Goal: Task Accomplishment & Management: Manage account settings

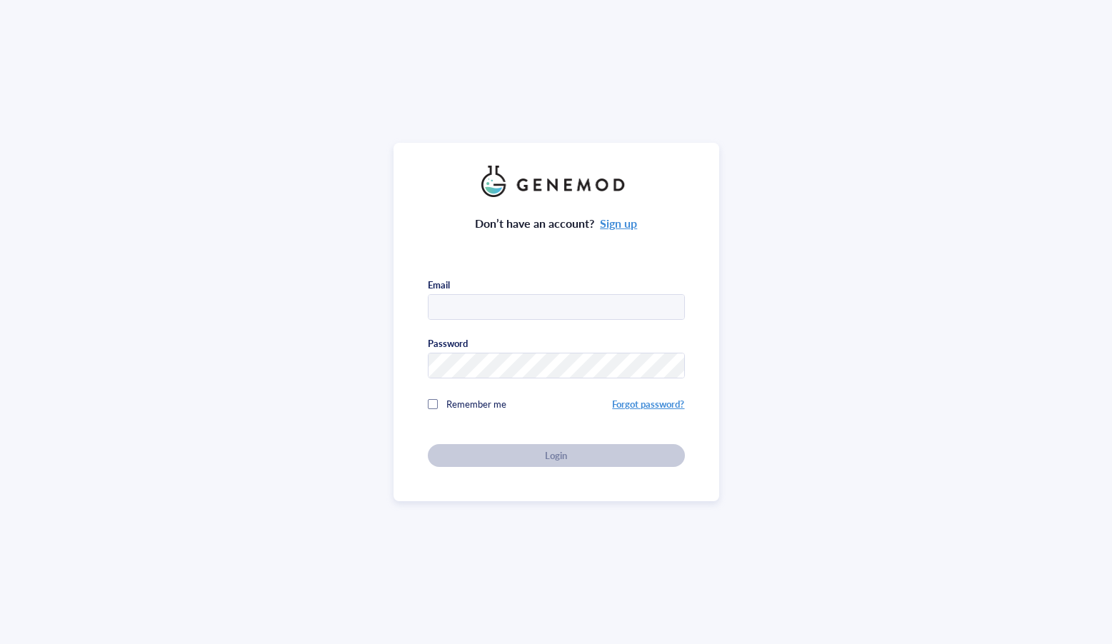
type input "[EMAIL_ADDRESS][DOMAIN_NAME]"
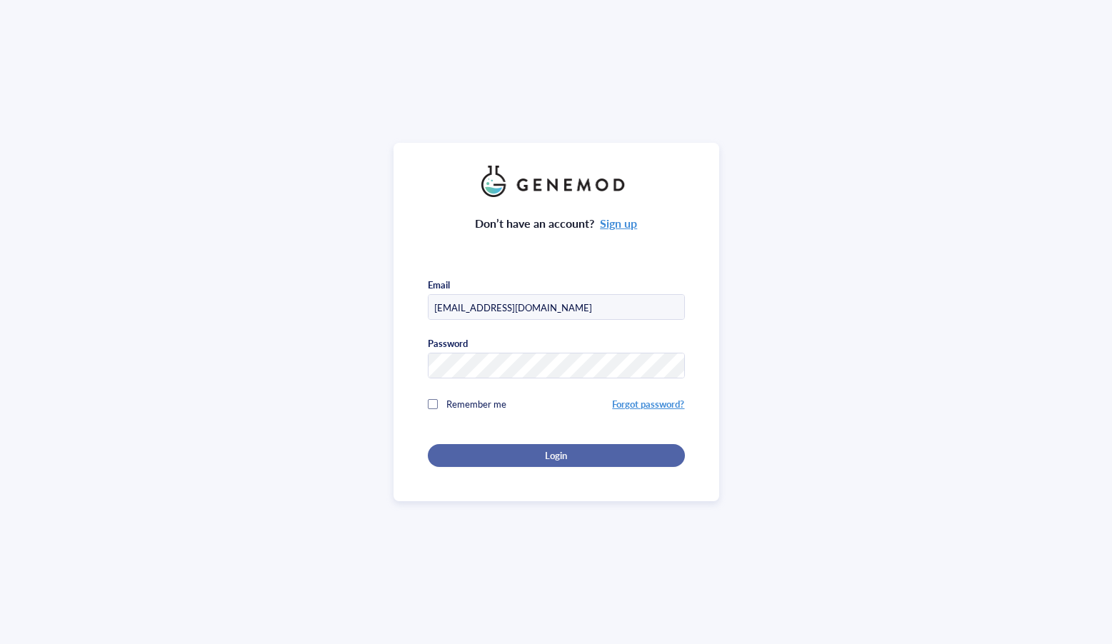
click at [538, 451] on div "Login" at bounding box center [556, 455] width 211 height 13
drag, startPoint x: 901, startPoint y: 490, endPoint x: 811, endPoint y: 455, distance: 95.9
click at [901, 490] on div "Don’t have an account? Sign up Email sclee3@fredhutch.org Password Remember me …" at bounding box center [556, 322] width 1112 height 644
click at [712, 442] on div "Don’t have an account? Sign up Email sclee3@fredhutch.org Password Remember me …" at bounding box center [556, 322] width 326 height 358
drag, startPoint x: 551, startPoint y: 441, endPoint x: 552, endPoint y: 450, distance: 9.3
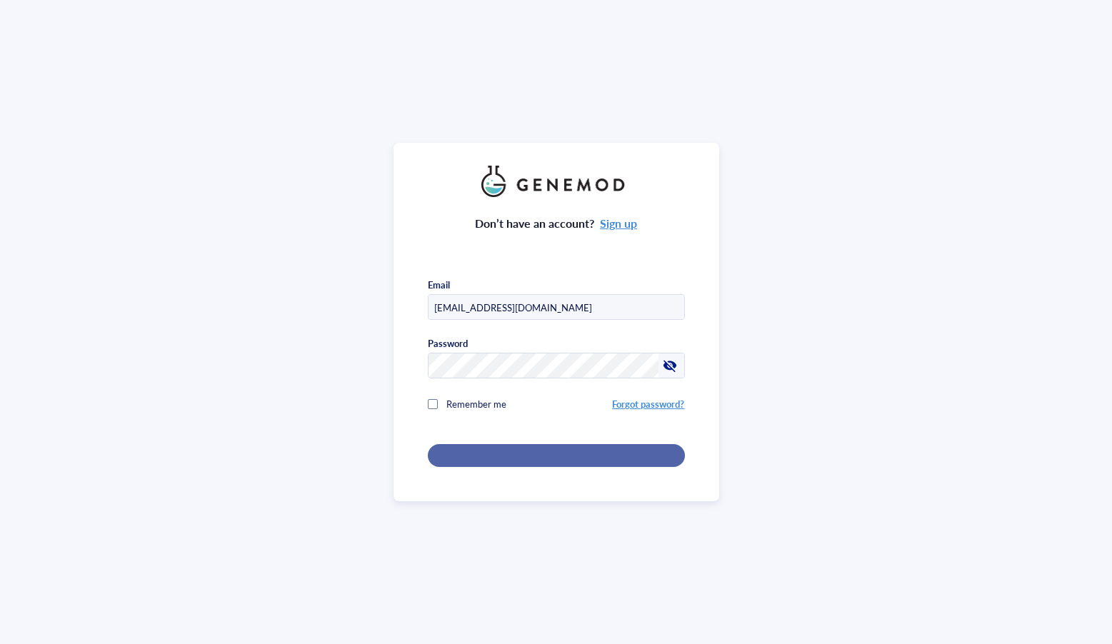
click at [551, 441] on div "Don’t have an account? Sign up Email sclee3@fredhutch.org Password Remember me …" at bounding box center [556, 332] width 257 height 270
click at [552, 450] on div "button" at bounding box center [556, 455] width 22 height 13
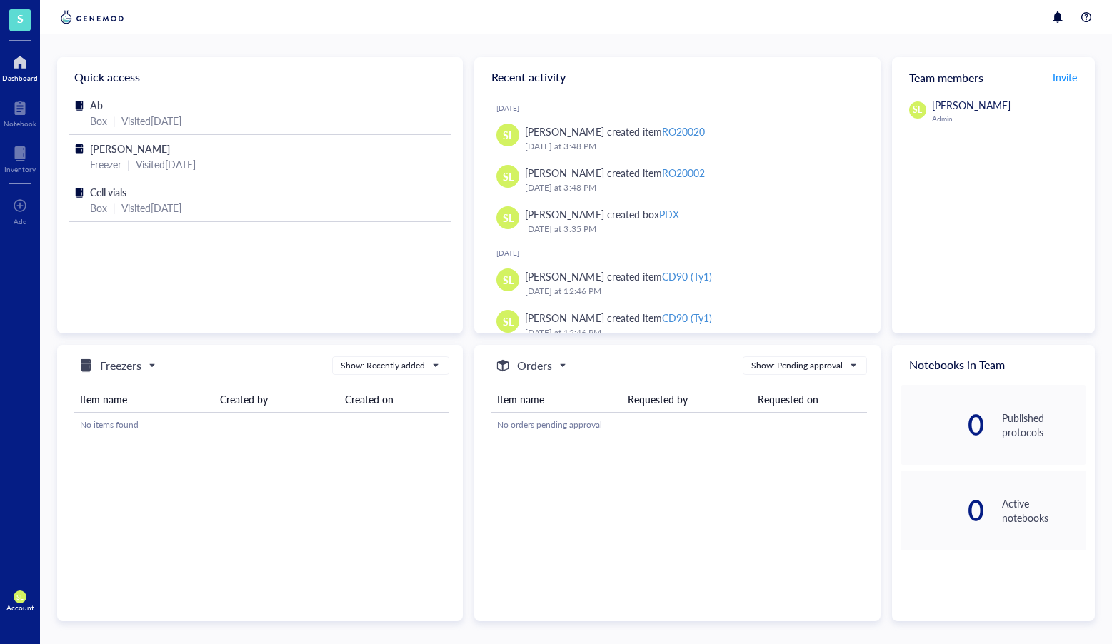
click at [20, 29] on span "S" at bounding box center [20, 20] width 23 height 23
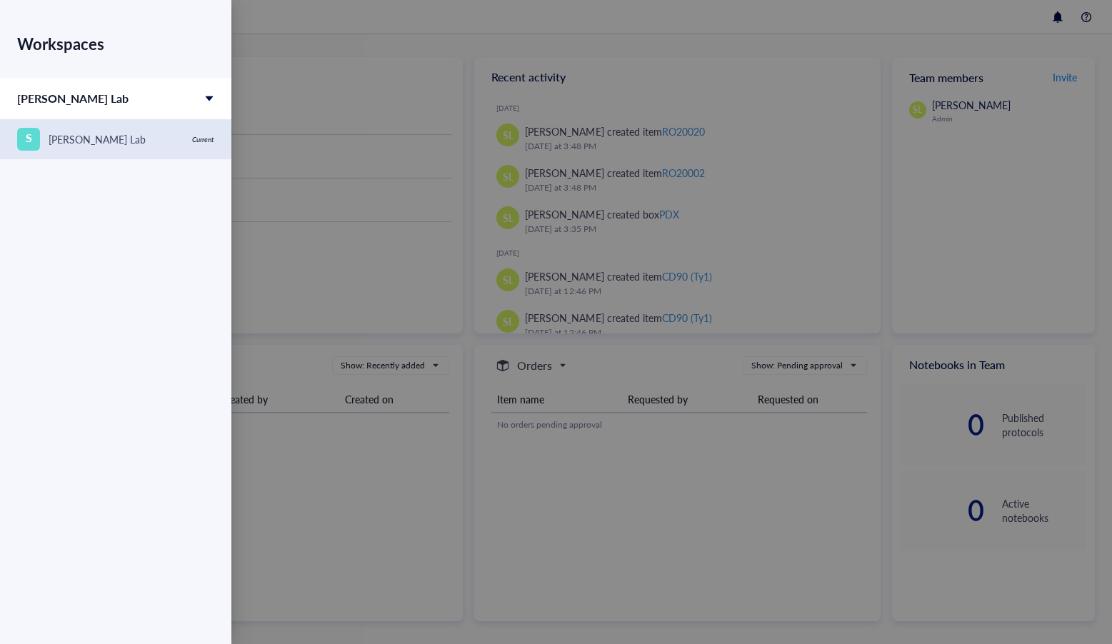
click at [123, 146] on div "S Stanley Lee Lab" at bounding box center [100, 139] width 166 height 23
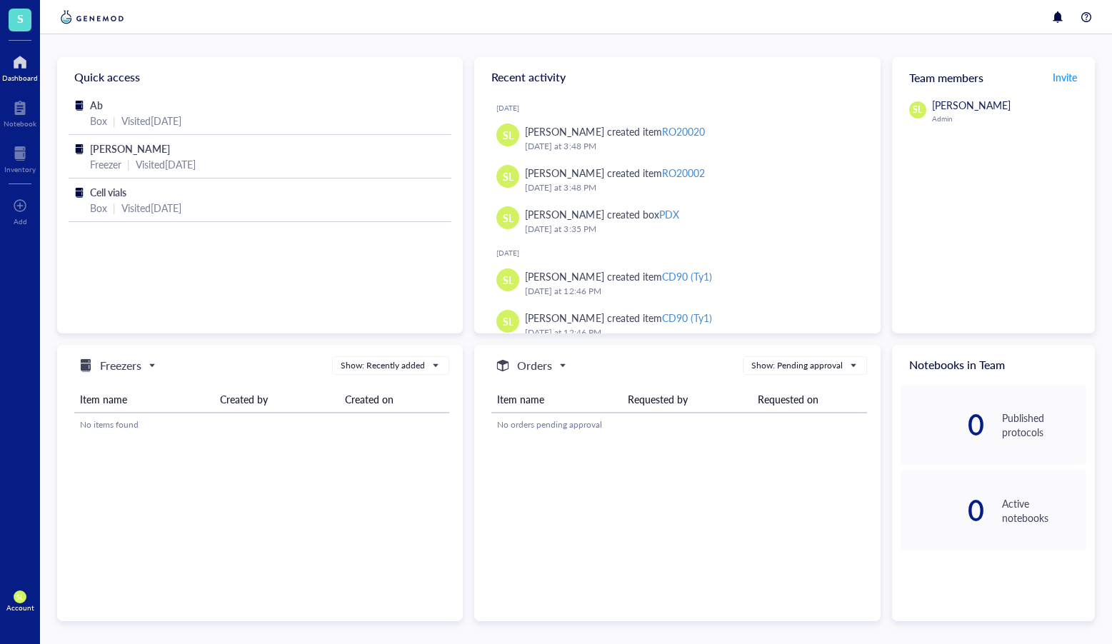
click at [16, 605] on div "Account" at bounding box center [20, 607] width 28 height 9
click at [117, 556] on link "Account settings" at bounding box center [95, 549] width 82 height 26
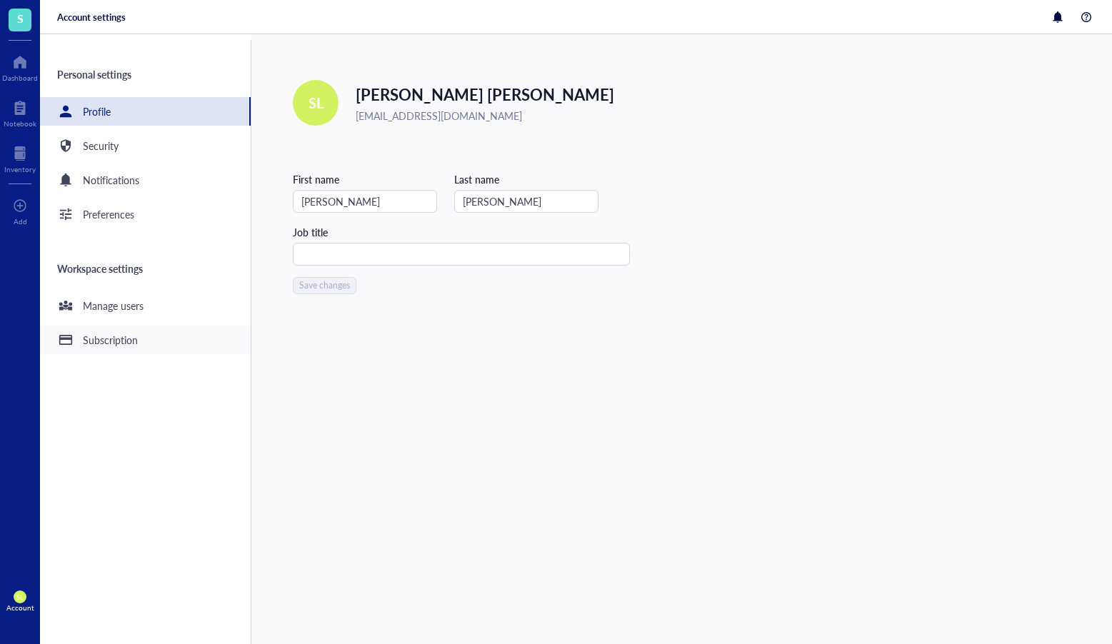
click at [152, 338] on div "Subscription" at bounding box center [145, 340] width 211 height 29
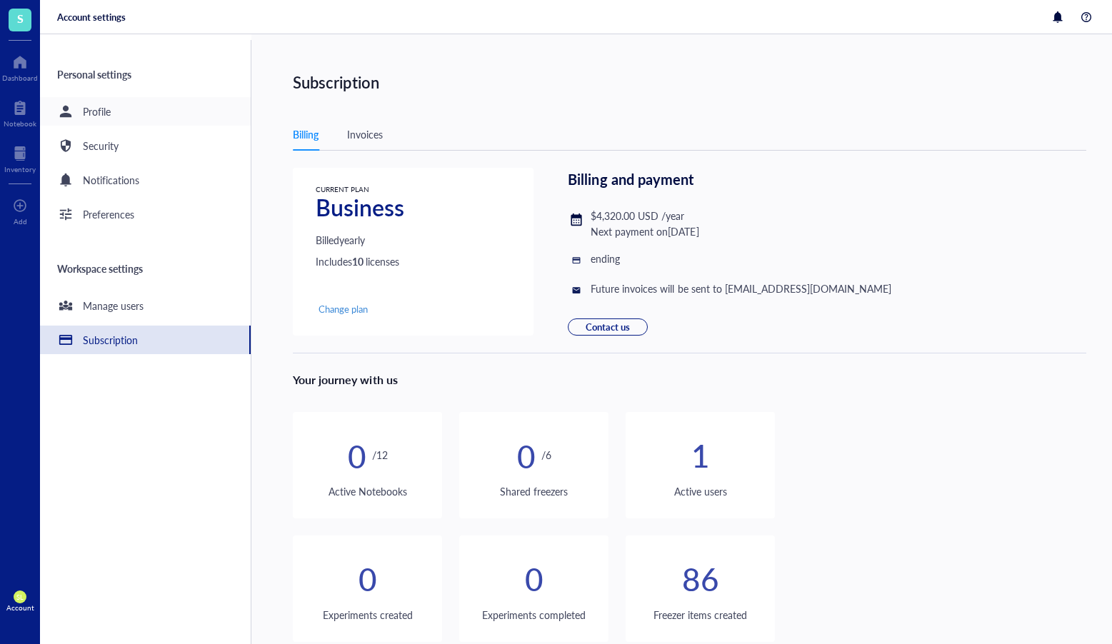
click at [124, 106] on div "Profile" at bounding box center [145, 111] width 211 height 29
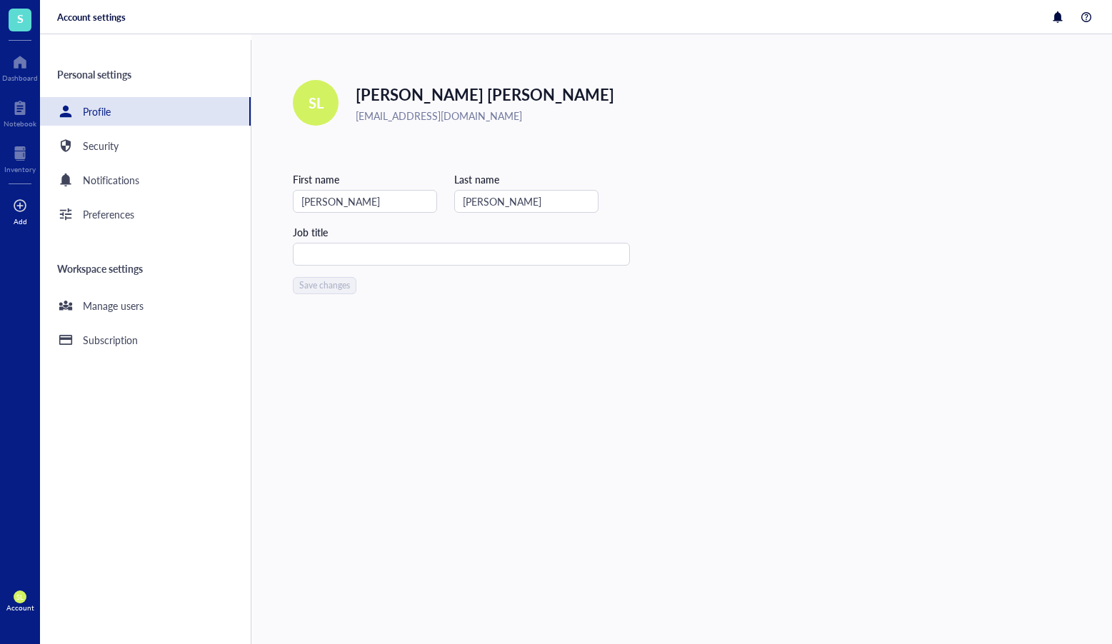
click at [17, 208] on div at bounding box center [20, 205] width 14 height 23
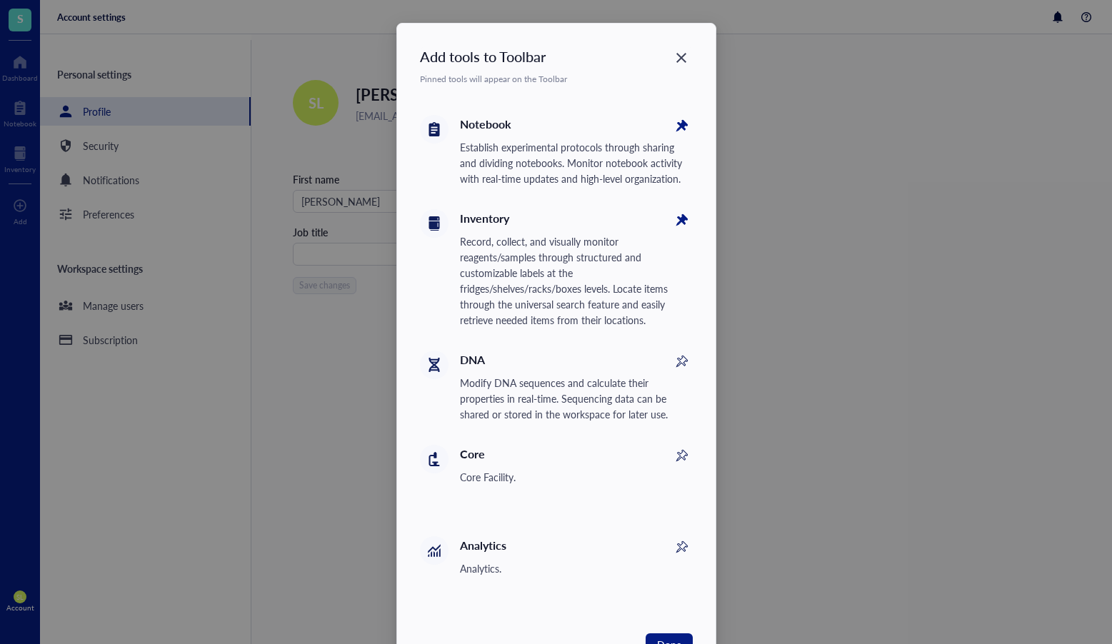
click at [978, 293] on div "Add tools to Toolbar Pinned tools will appear on the Toolbar Notebook Establish…" at bounding box center [556, 322] width 1112 height 644
click at [681, 59] on icon "Close" at bounding box center [681, 58] width 14 height 14
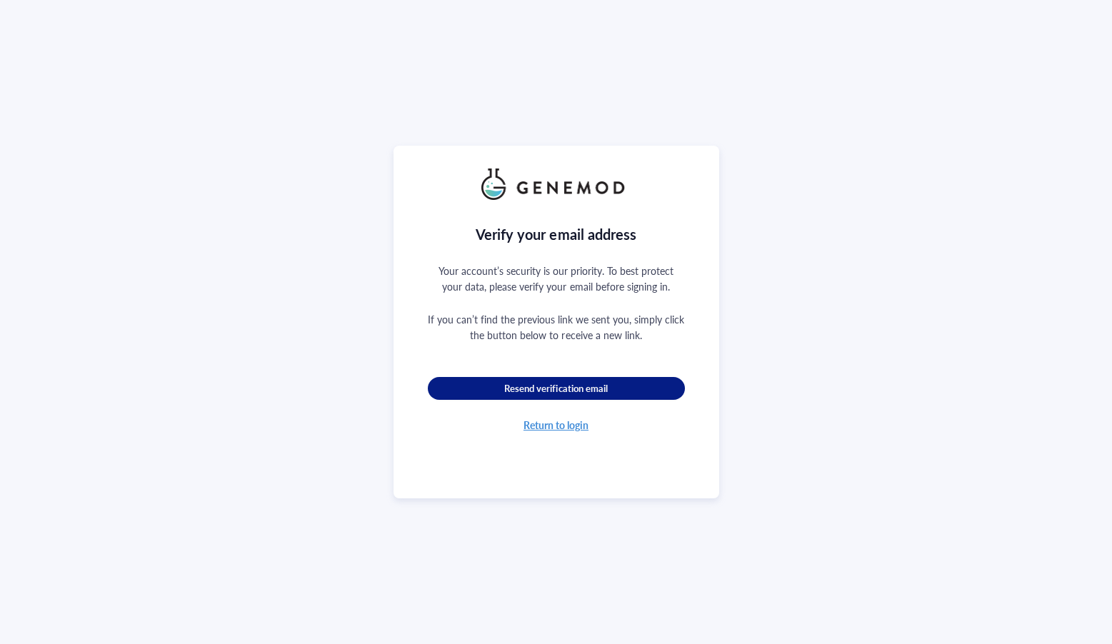
click at [534, 418] on div "Return to login" at bounding box center [555, 425] width 65 height 16
drag, startPoint x: 465, startPoint y: 318, endPoint x: 708, endPoint y: 325, distance: 242.9
click at [708, 325] on div "Verify your email address Your account’s security is our priority. To best prot…" at bounding box center [556, 322] width 326 height 353
